Goal: Transaction & Acquisition: Purchase product/service

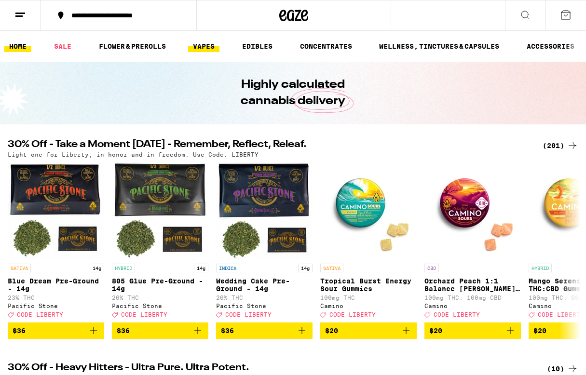
click at [207, 48] on link "VAPES" at bounding box center [203, 47] width 31 height 12
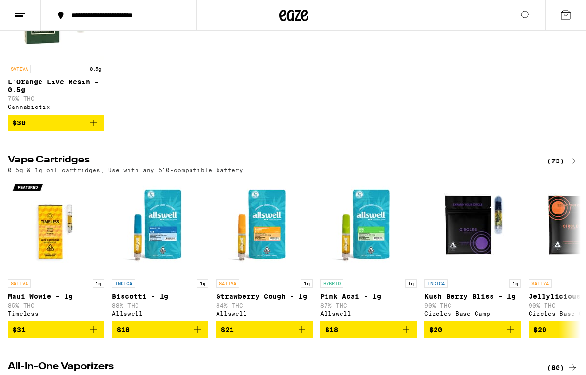
scroll to position [194, 0]
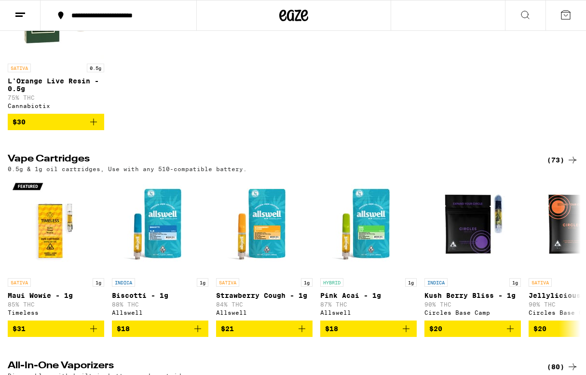
click at [554, 165] on div "(73)" at bounding box center [562, 160] width 31 height 12
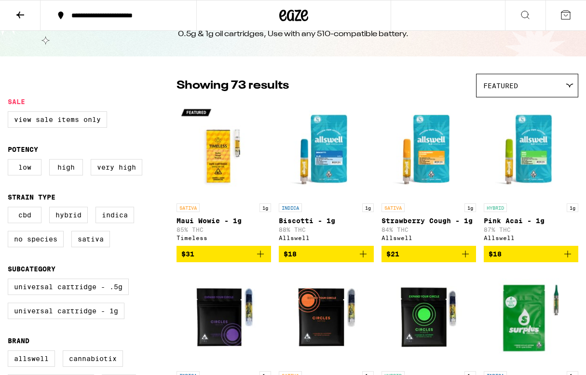
scroll to position [50, 0]
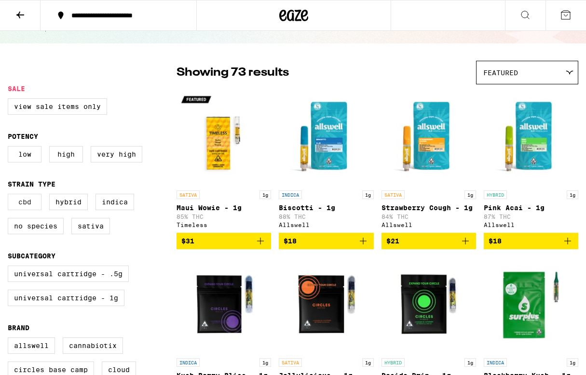
click at [23, 206] on label "CBD" at bounding box center [25, 202] width 34 height 16
click at [10, 196] on input "CBD" at bounding box center [10, 195] width 0 height 0
checkbox input "true"
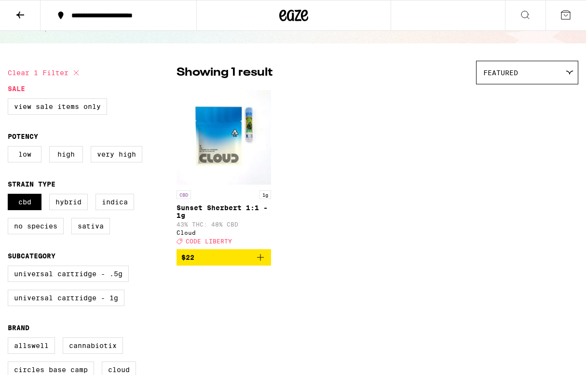
click at [260, 263] on icon "Add to bag" at bounding box center [261, 258] width 12 height 12
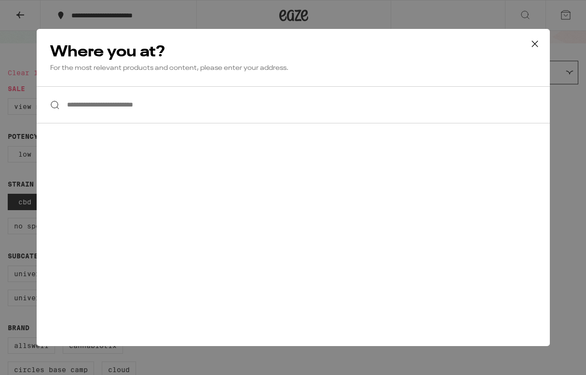
click at [112, 107] on input "**********" at bounding box center [293, 104] width 513 height 37
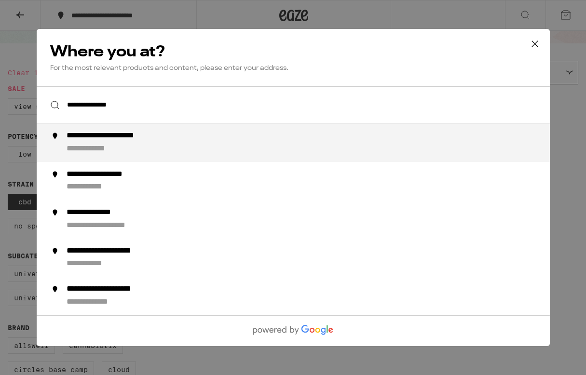
click at [117, 147] on div "**********" at bounding box center [98, 149] width 65 height 10
type input "**********"
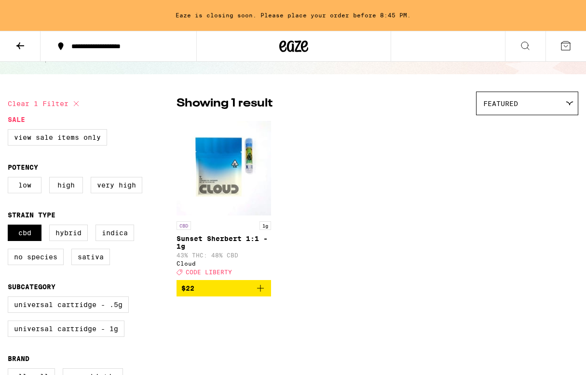
scroll to position [81, 0]
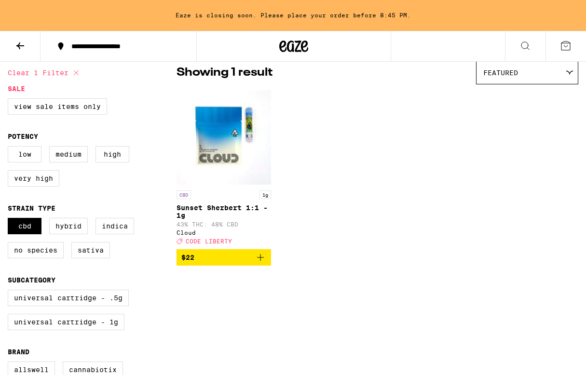
click at [263, 263] on icon "Add to bag" at bounding box center [261, 258] width 12 height 12
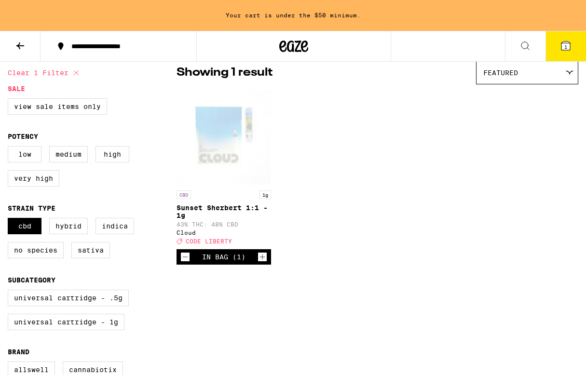
click at [263, 263] on icon "Increment" at bounding box center [262, 257] width 9 height 12
click at [115, 230] on label "Indica" at bounding box center [115, 226] width 39 height 16
click at [10, 220] on input "Indica" at bounding box center [10, 219] width 0 height 0
checkbox input "true"
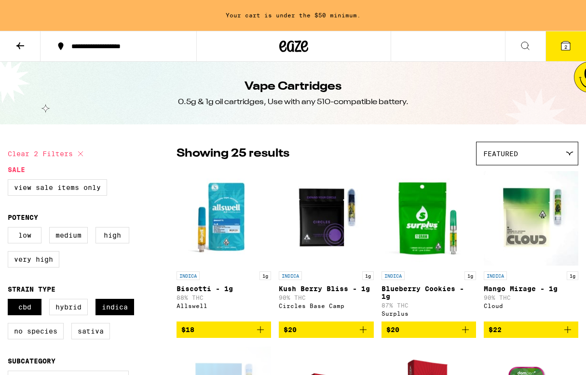
click at [24, 45] on icon at bounding box center [20, 45] width 8 height 7
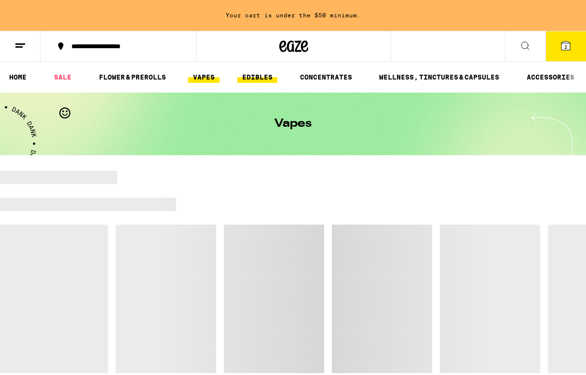
click at [255, 79] on link "EDIBLES" at bounding box center [257, 77] width 40 height 12
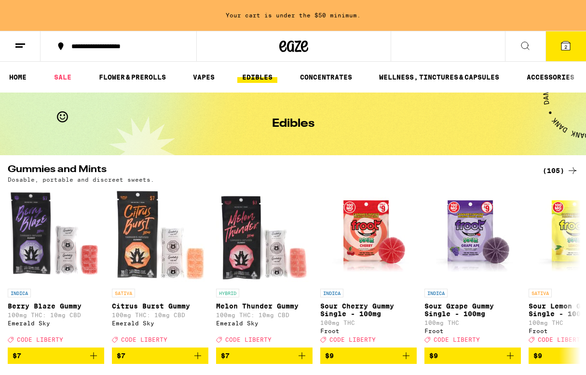
click at [559, 169] on div "(105)" at bounding box center [561, 171] width 36 height 12
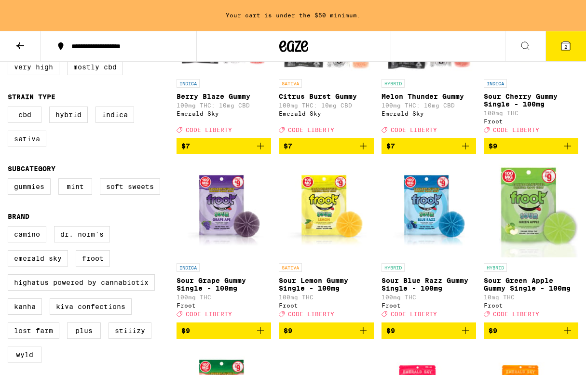
scroll to position [193, 0]
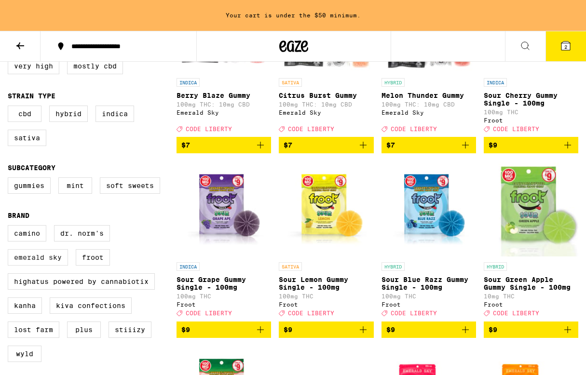
click at [40, 266] on label "Emerald Sky" at bounding box center [38, 257] width 60 height 16
click at [10, 227] on input "Emerald Sky" at bounding box center [10, 227] width 0 height 0
checkbox input "true"
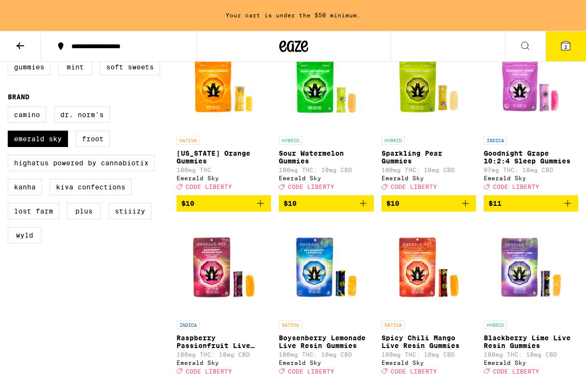
scroll to position [318, 0]
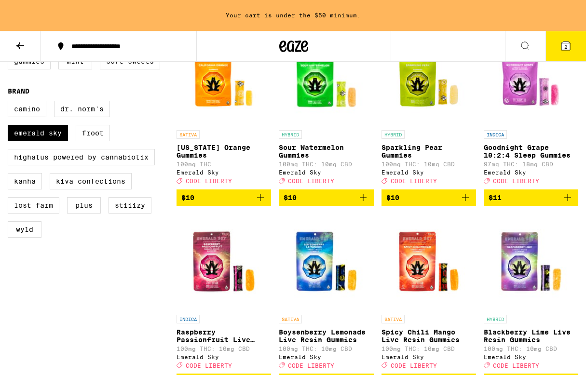
click at [204, 204] on span "$10" at bounding box center [223, 198] width 85 height 12
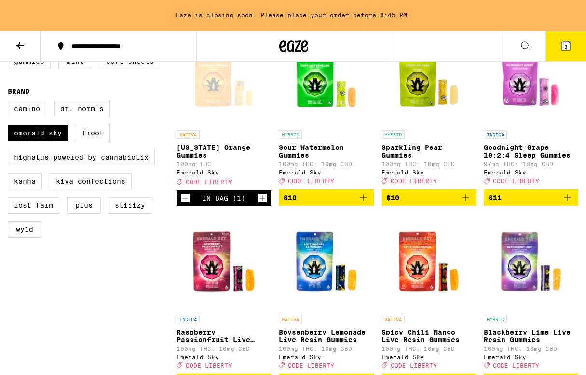
click at [539, 204] on span "$11" at bounding box center [531, 198] width 85 height 12
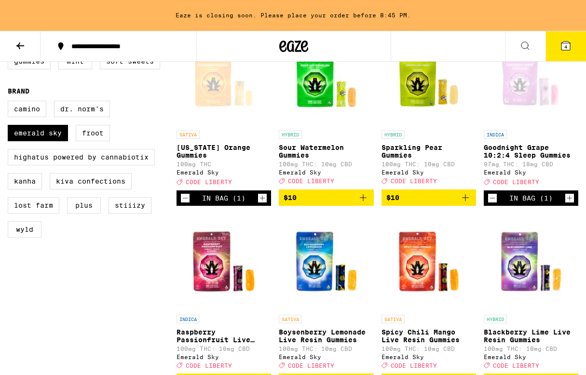
click at [566, 50] on span "4" at bounding box center [565, 47] width 3 height 6
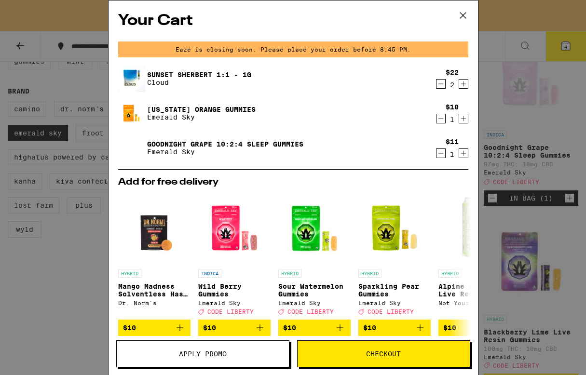
click at [205, 357] on span "Apply Promo" at bounding box center [203, 354] width 48 height 7
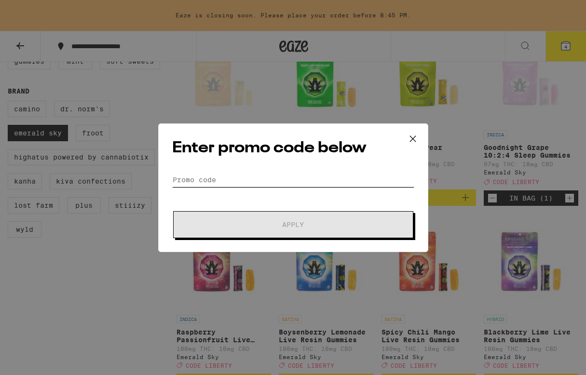
click at [196, 178] on input "Promo Code" at bounding box center [293, 180] width 242 height 14
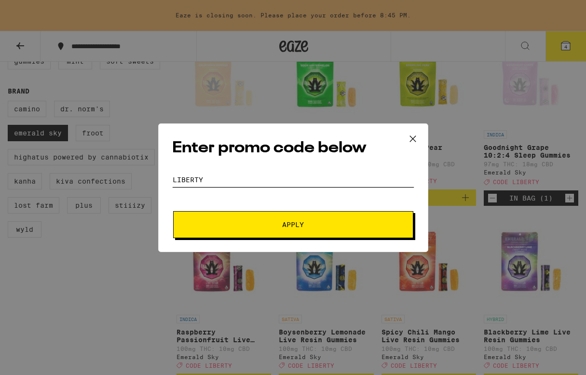
type input "LIBERTY"
click at [253, 219] on button "Apply" at bounding box center [293, 224] width 240 height 27
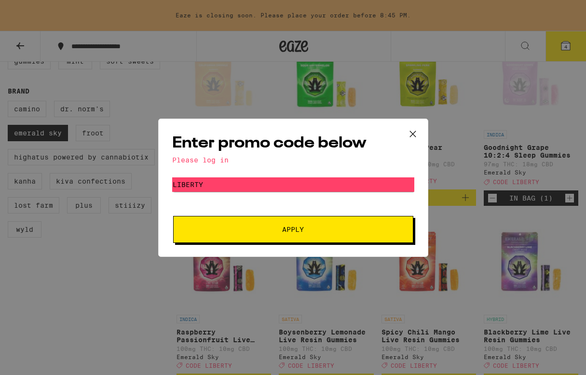
click at [204, 157] on div "Please log in" at bounding box center [293, 160] width 242 height 8
click at [294, 234] on button "Apply" at bounding box center [293, 229] width 240 height 27
click at [415, 134] on icon at bounding box center [413, 134] width 14 height 14
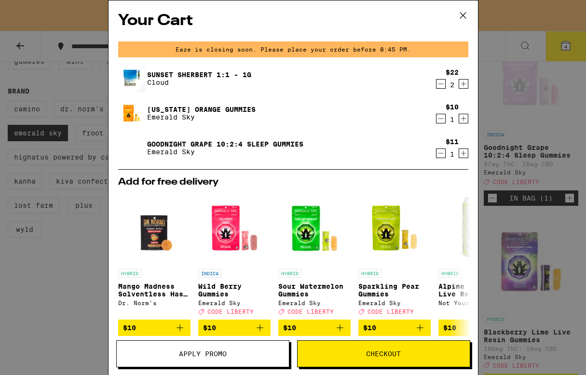
click at [461, 12] on icon at bounding box center [463, 15] width 14 height 14
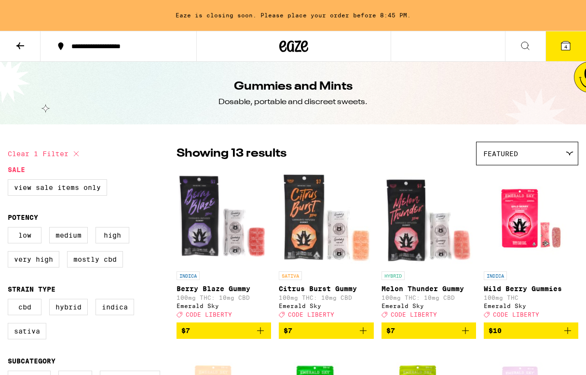
click at [20, 43] on icon at bounding box center [20, 46] width 12 height 12
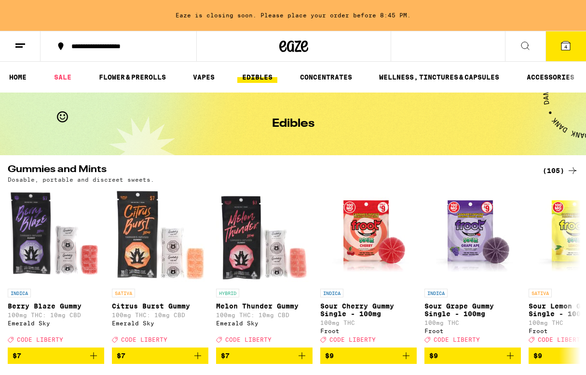
click at [20, 44] on line at bounding box center [20, 44] width 10 height 0
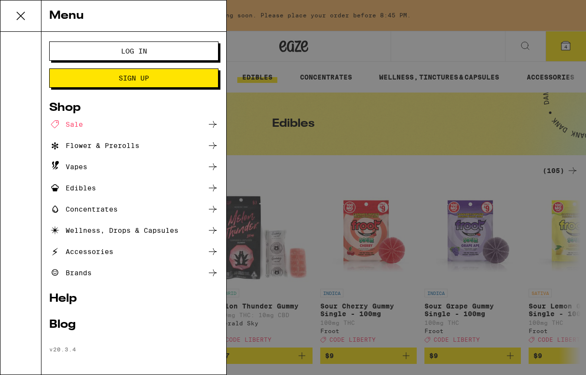
scroll to position [1, 0]
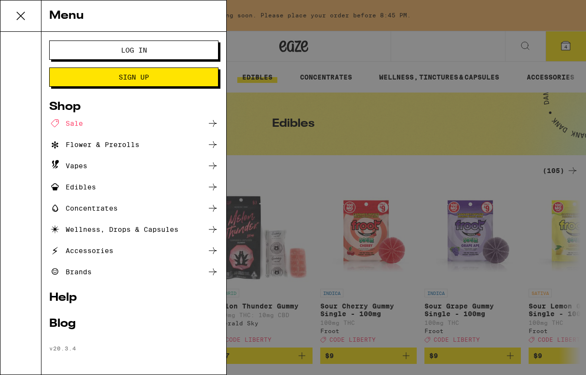
click at [136, 50] on span "Log In" at bounding box center [134, 50] width 26 height 7
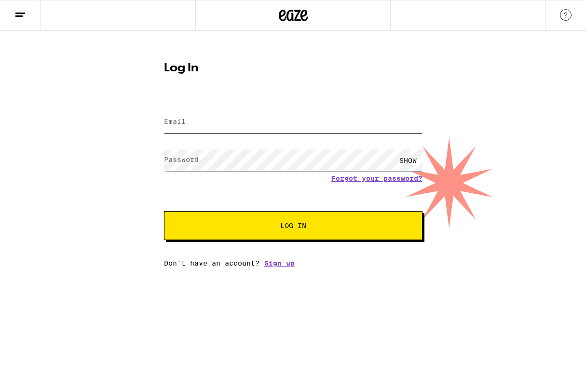
click at [174, 130] on input "Email" at bounding box center [293, 122] width 259 height 22
type input "[EMAIL_ADDRESS][DOMAIN_NAME]"
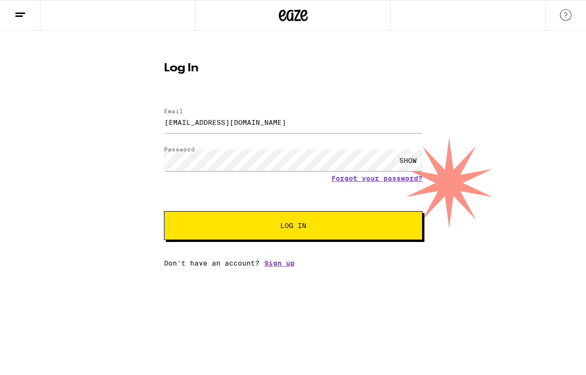
click at [295, 232] on button "Log In" at bounding box center [293, 225] width 259 height 29
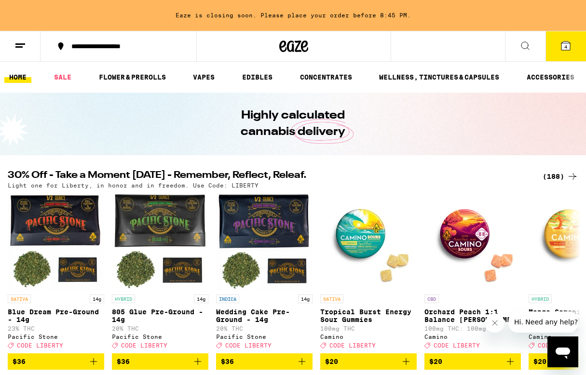
click at [565, 47] on span "4" at bounding box center [565, 47] width 3 height 6
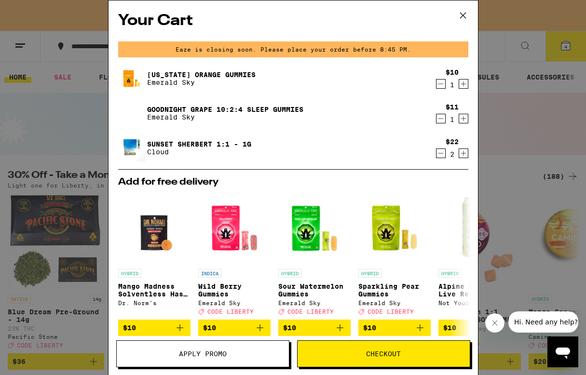
click at [195, 356] on span "Apply Promo" at bounding box center [203, 354] width 48 height 7
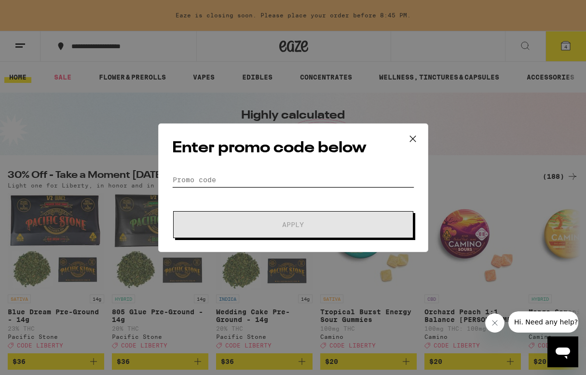
click at [198, 180] on input "Promo Code" at bounding box center [293, 180] width 242 height 14
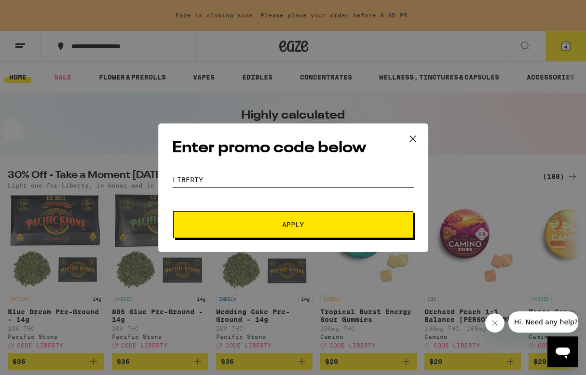
type input "LIBERTY"
click at [278, 223] on span "Apply" at bounding box center [293, 224] width 174 height 7
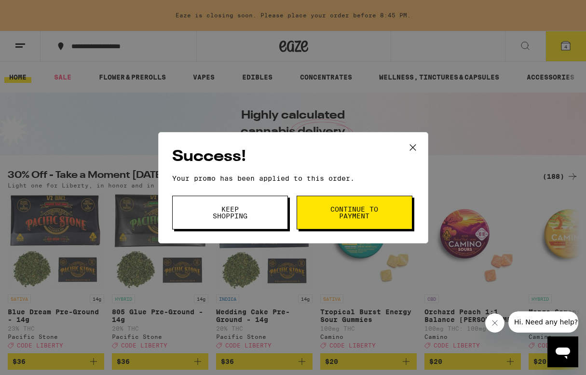
click at [357, 214] on span "Continue to payment" at bounding box center [354, 213] width 49 height 14
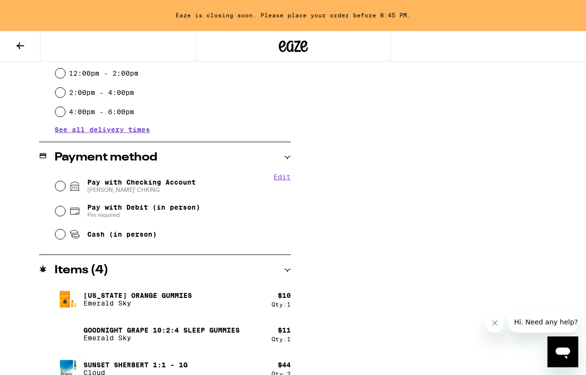
scroll to position [337, 0]
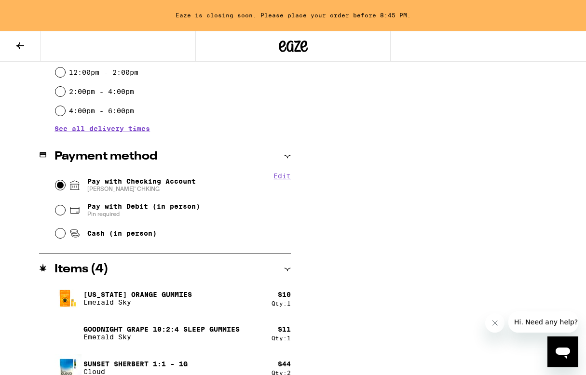
click at [59, 184] on input "Pay with Checking Account [PERSON_NAME]' CHKING" at bounding box center [60, 185] width 10 height 10
radio input "true"
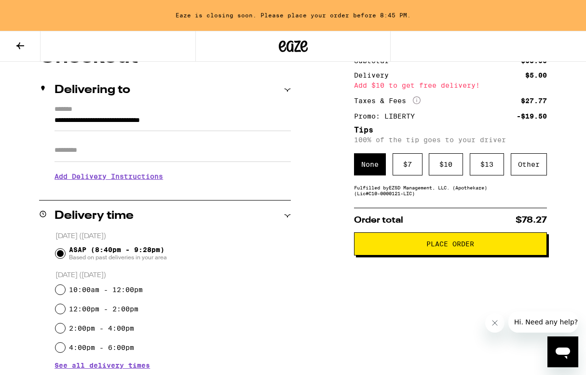
scroll to position [99, 0]
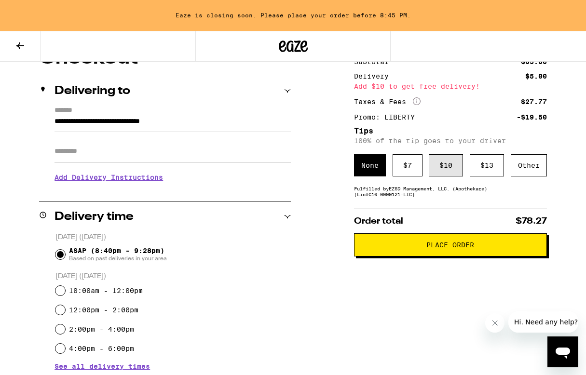
click at [448, 169] on div "$ 10" at bounding box center [446, 165] width 34 height 22
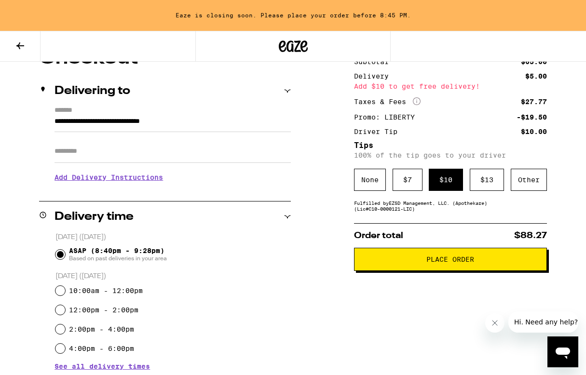
click at [453, 263] on span "Place Order" at bounding box center [450, 259] width 48 height 7
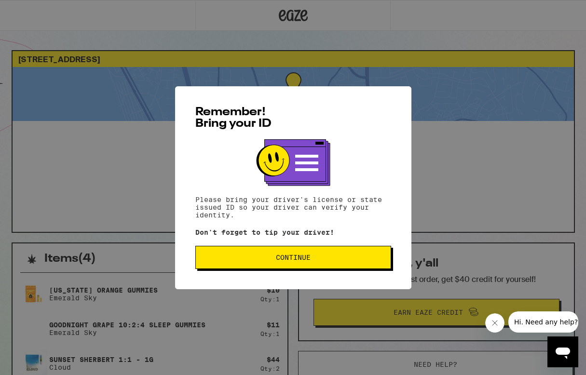
click at [320, 260] on span "Continue" at bounding box center [293, 257] width 179 height 7
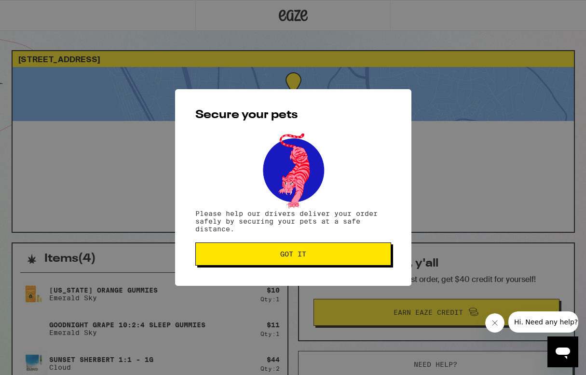
click at [320, 260] on button "Got it" at bounding box center [293, 254] width 196 height 23
